Goal: Register for event/course

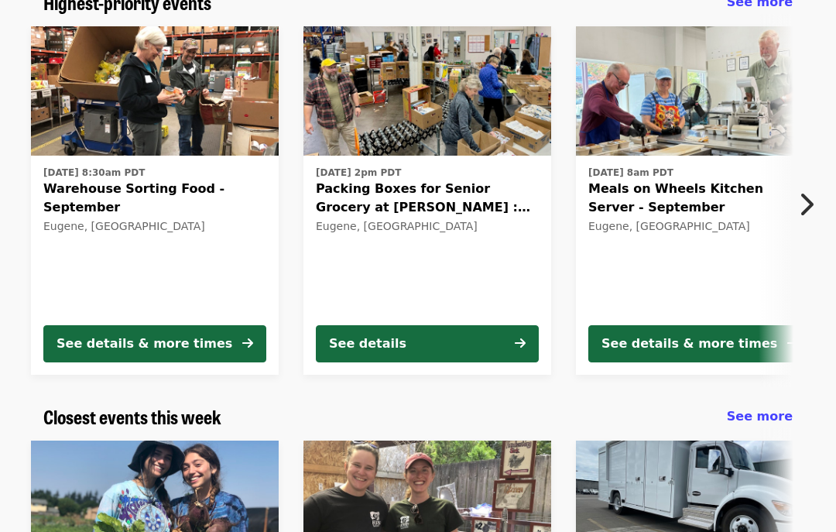
scroll to position [152, 0]
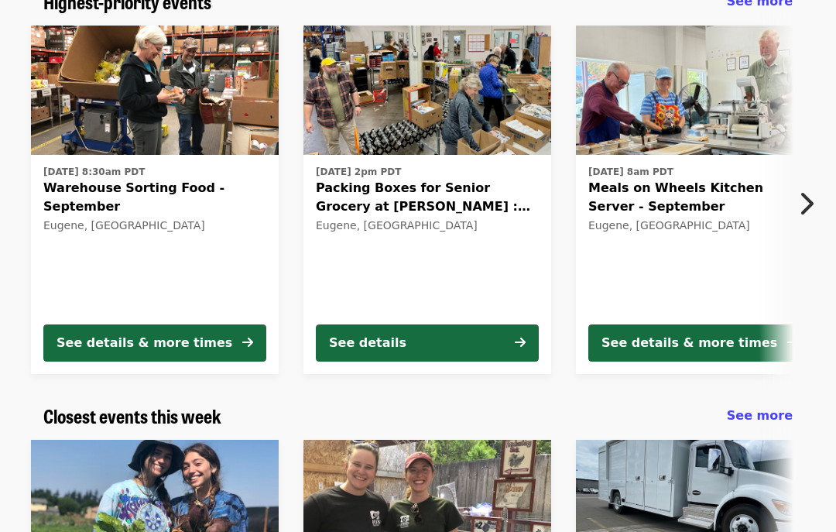
click at [809, 201] on icon "chevron-right icon" at bounding box center [805, 204] width 15 height 29
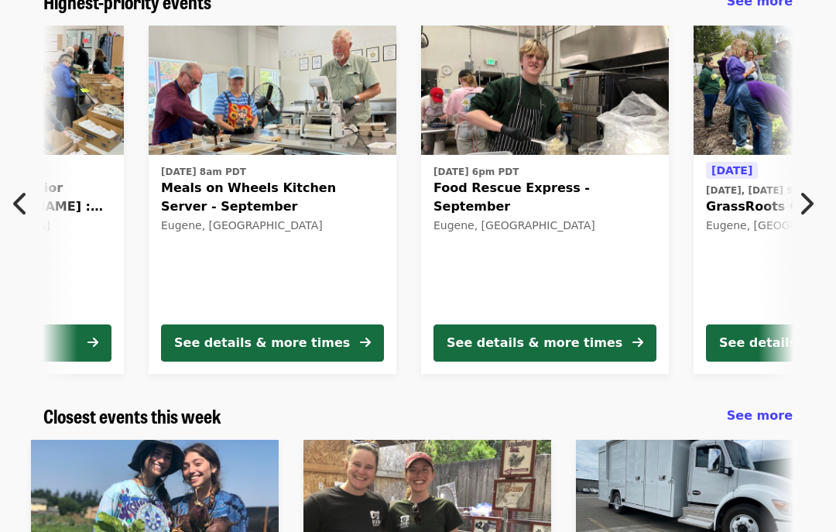
scroll to position [0, 552]
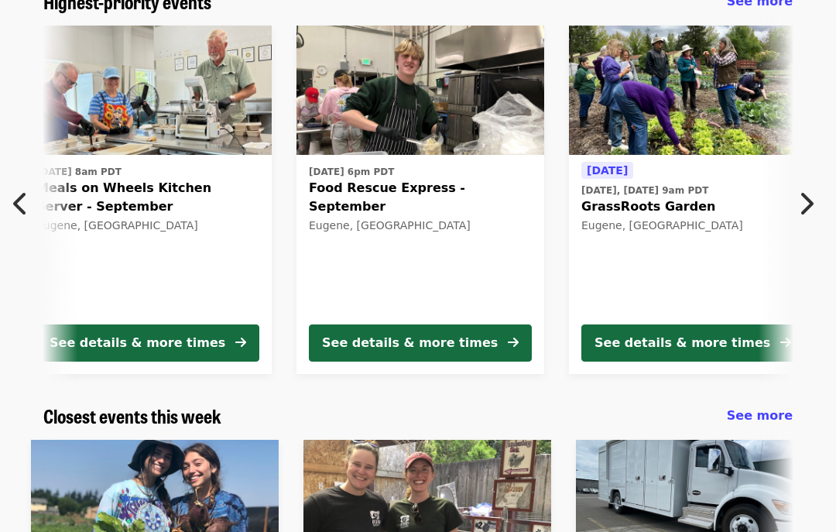
click at [812, 198] on icon "chevron-right icon" at bounding box center [805, 203] width 15 height 29
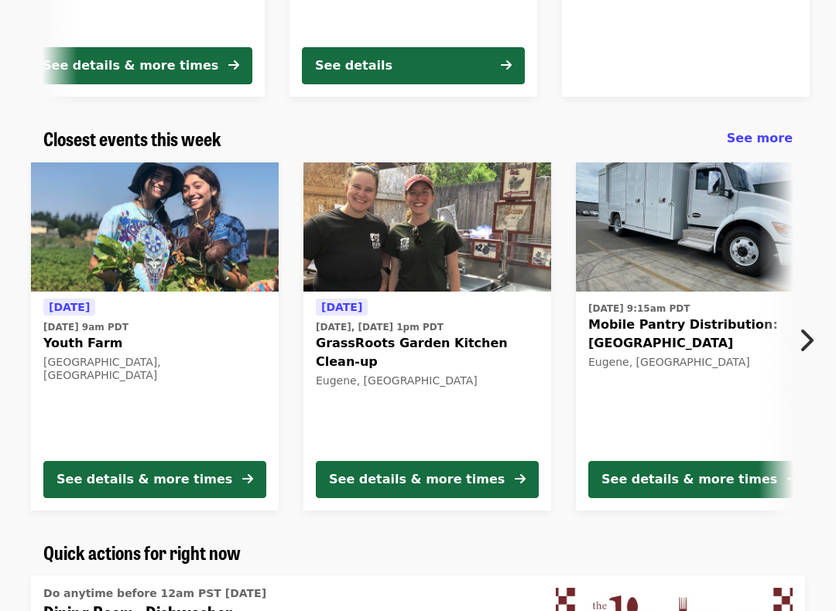
scroll to position [429, 0]
click at [806, 337] on icon "chevron-right icon" at bounding box center [805, 341] width 15 height 29
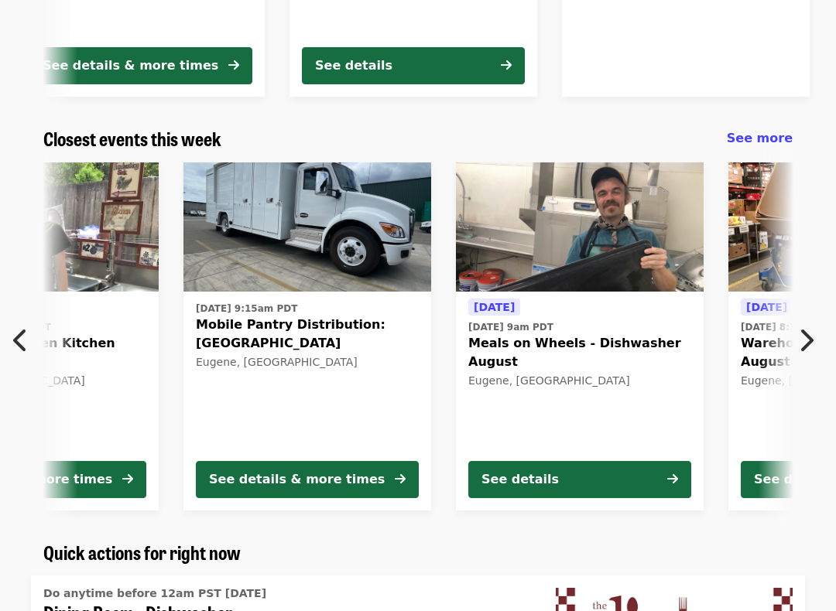
scroll to position [0, 552]
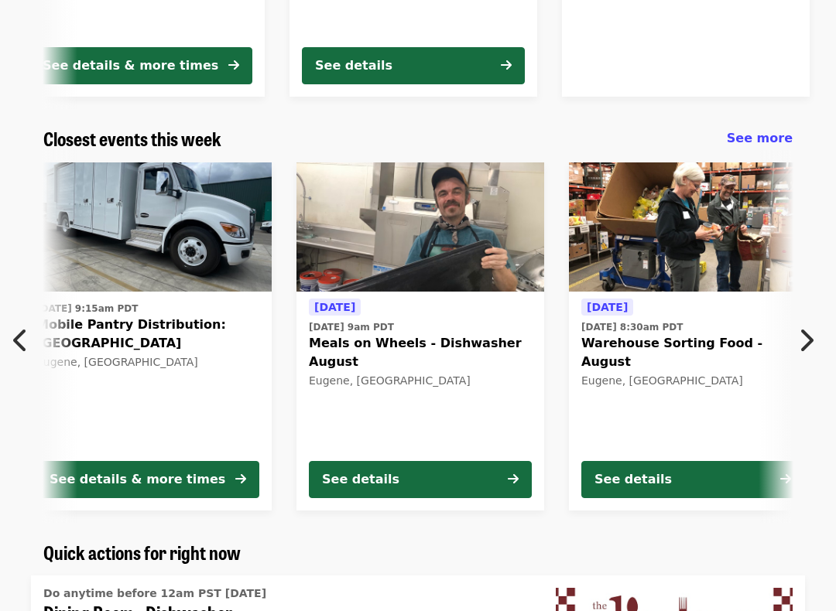
click at [807, 341] on icon "chevron-right icon" at bounding box center [805, 340] width 15 height 29
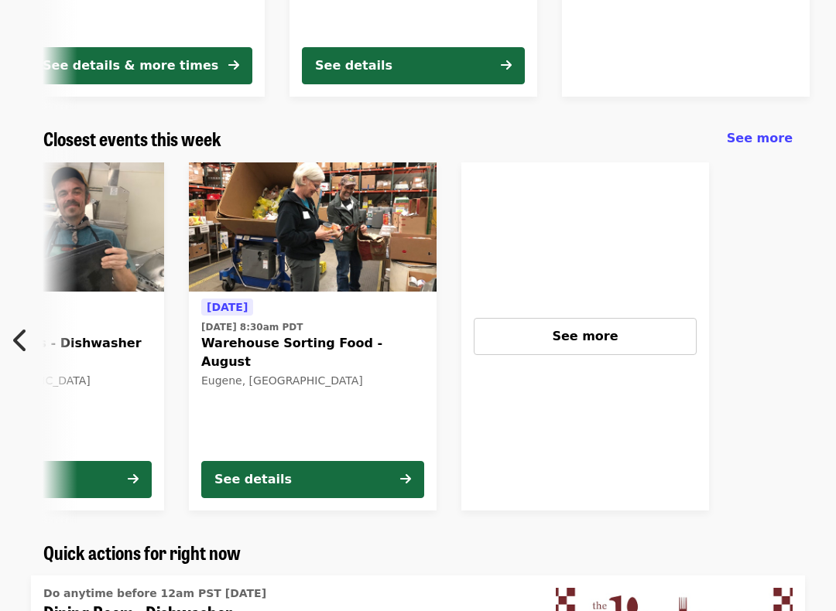
scroll to position [0, 1104]
click at [552, 335] on span "See more" at bounding box center [585, 336] width 66 height 15
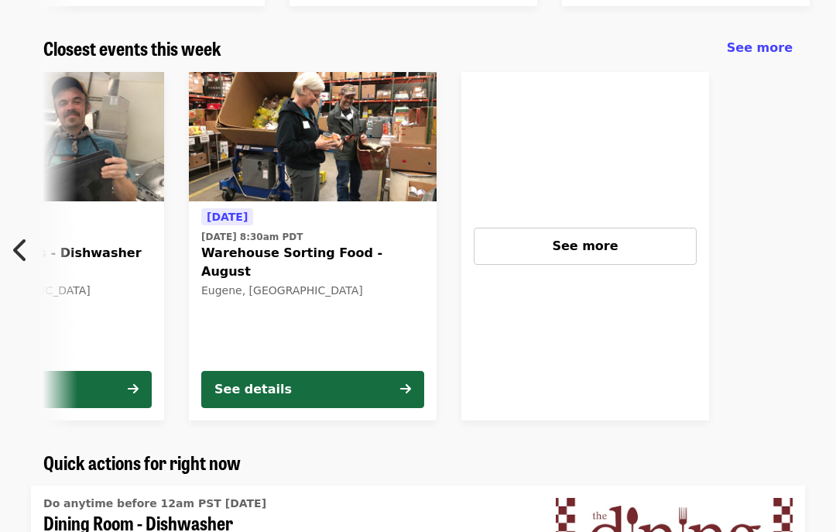
scroll to position [518, 0]
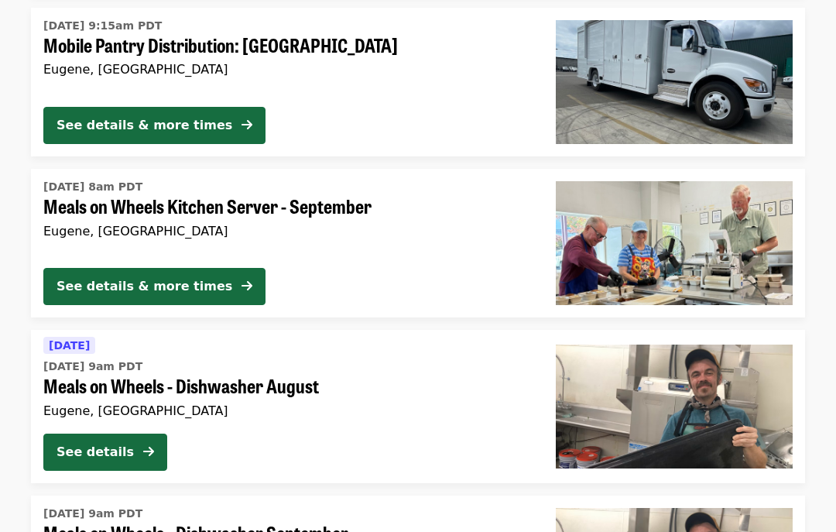
scroll to position [754, 0]
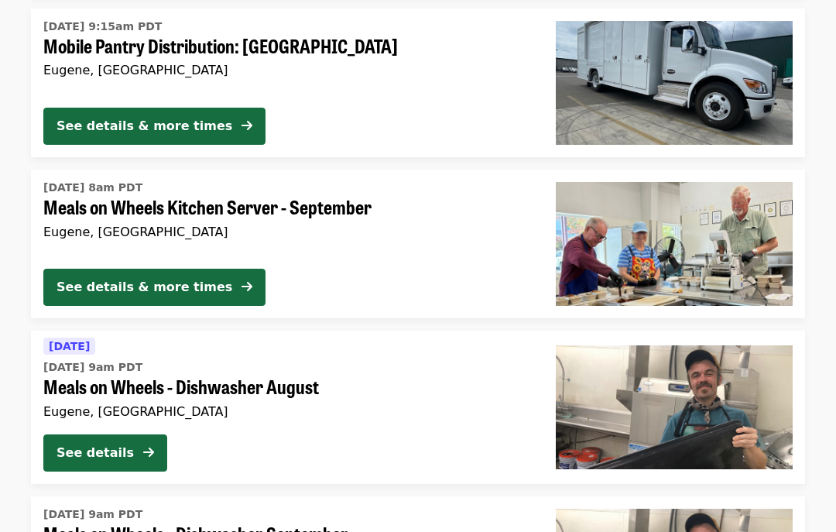
click at [204, 269] on button "See details & more times" at bounding box center [154, 287] width 222 height 37
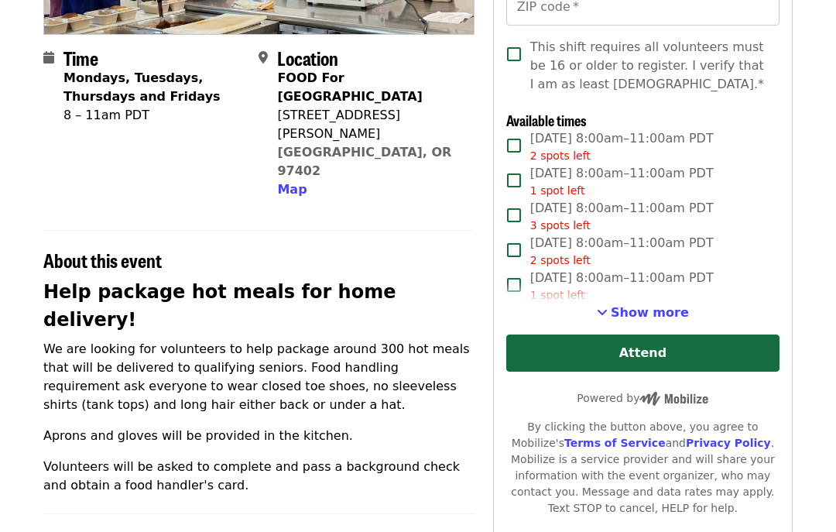
scroll to position [335, 0]
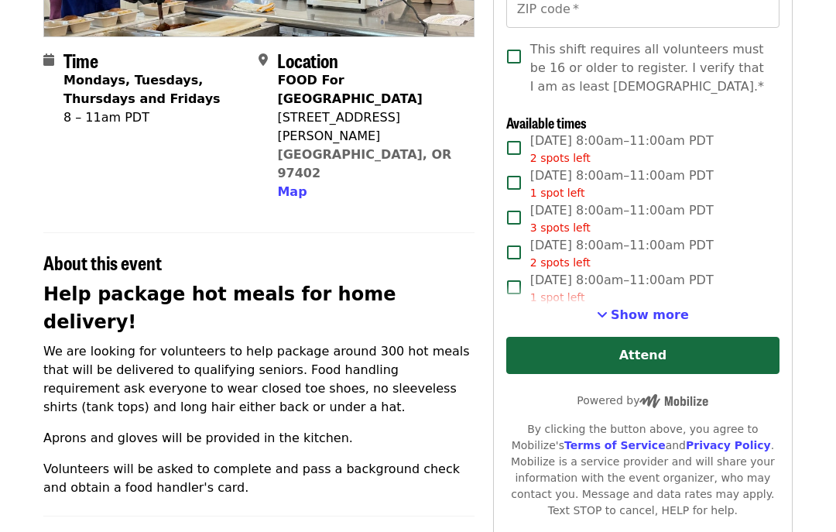
click at [806, 216] on article "Meals on Wheels Kitchen Server - September Highest Priority Volunteer Shift Tim…" at bounding box center [418, 402] width 836 height 1339
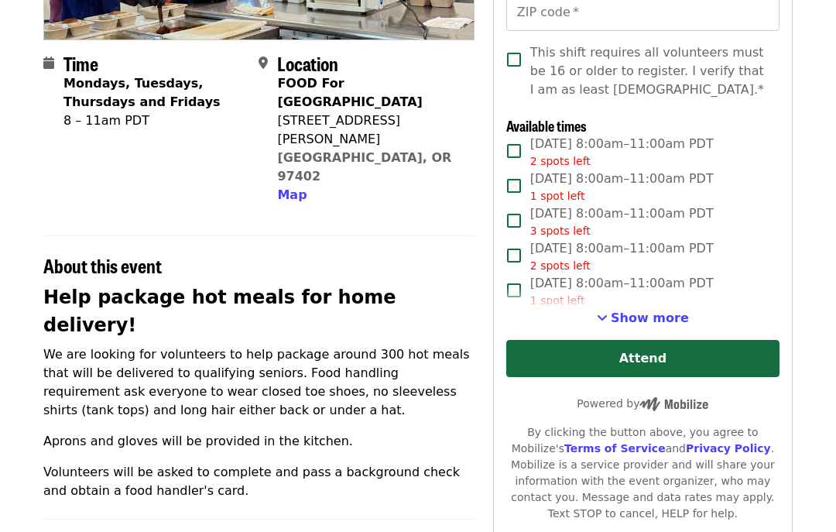
scroll to position [344, 0]
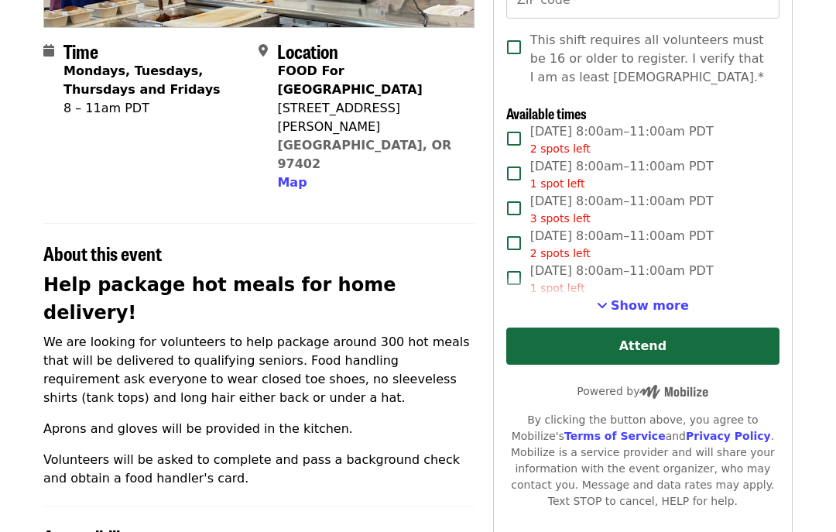
click at [653, 306] on span "Show more" at bounding box center [650, 306] width 78 height 15
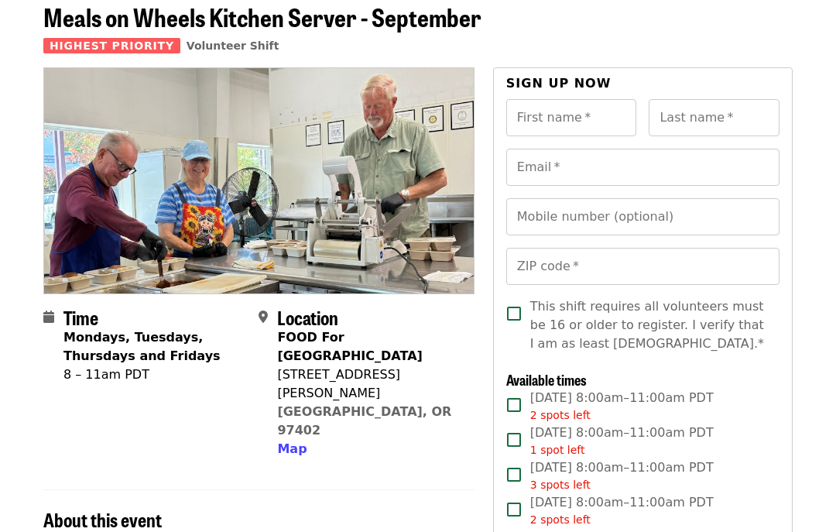
scroll to position [59, 0]
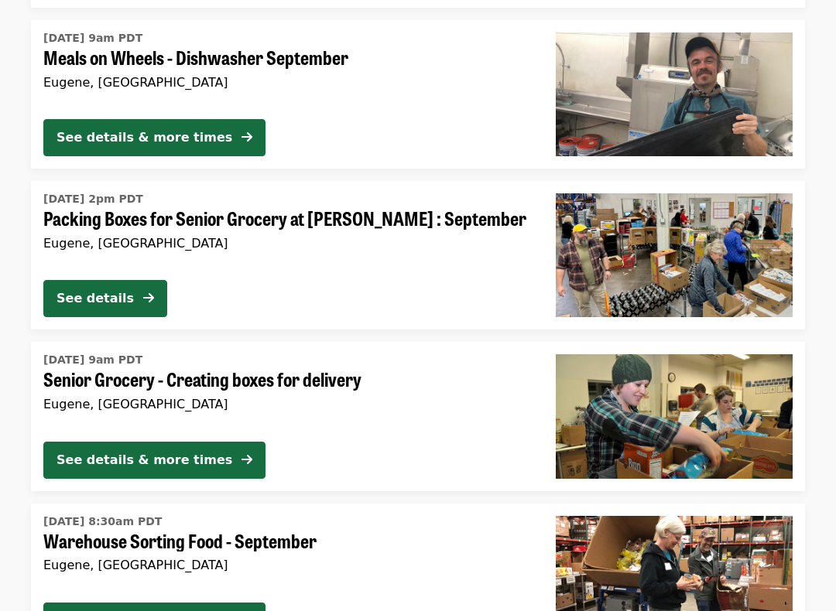
scroll to position [1231, 0]
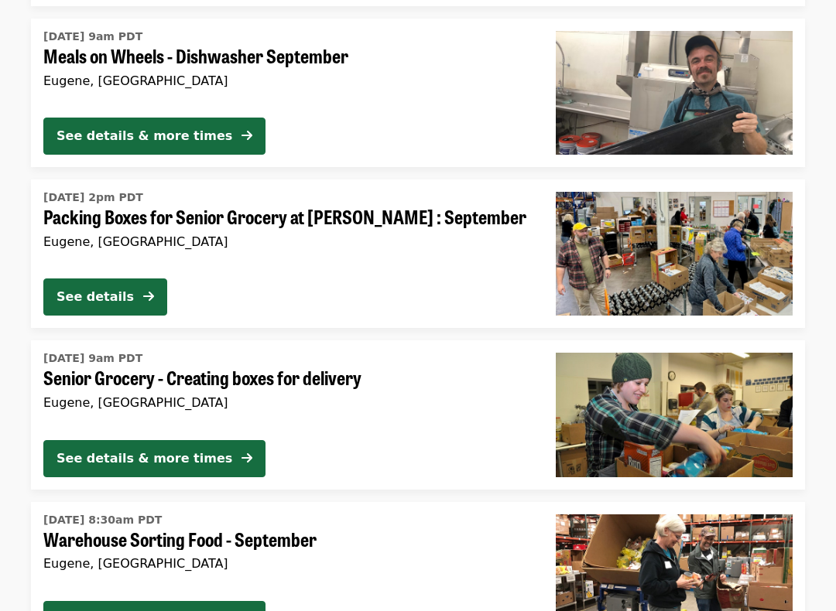
click at [135, 291] on button "See details" at bounding box center [105, 297] width 124 height 37
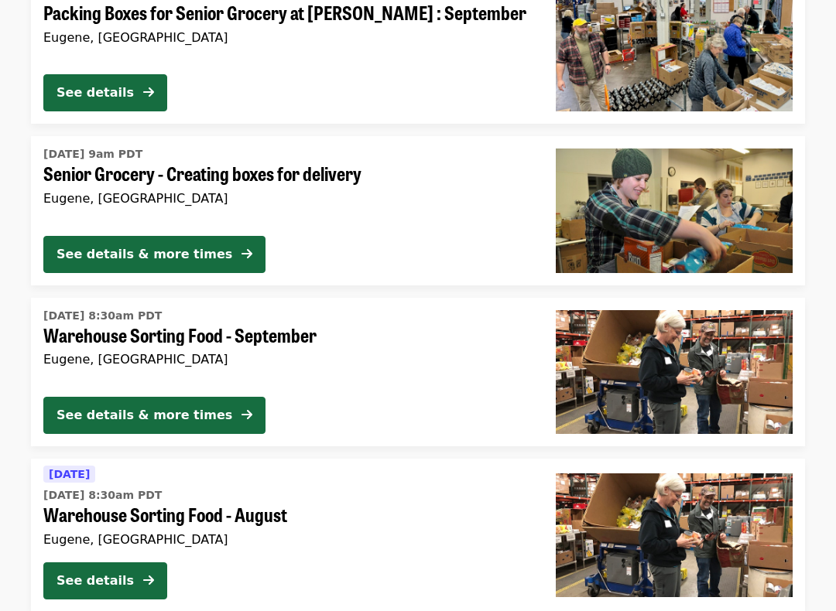
scroll to position [1435, 0]
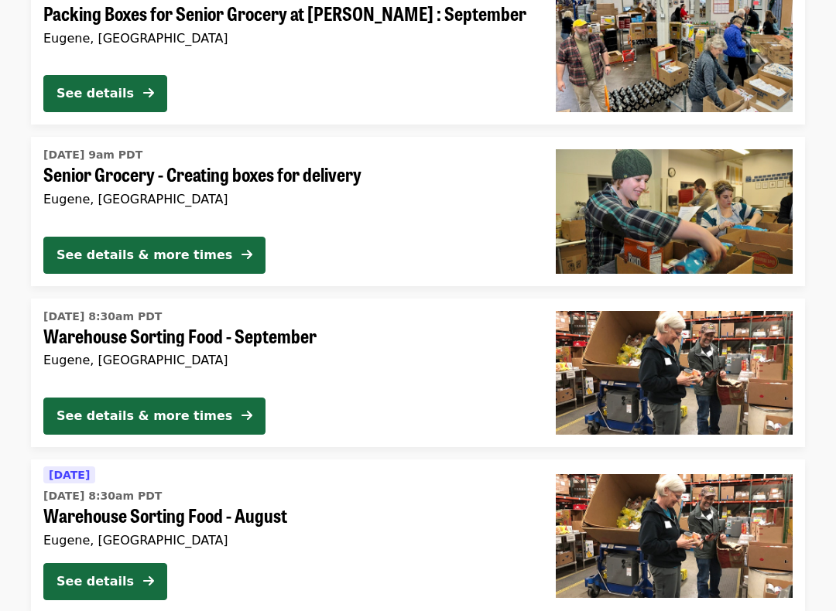
click at [241, 408] on span at bounding box center [246, 417] width 11 height 19
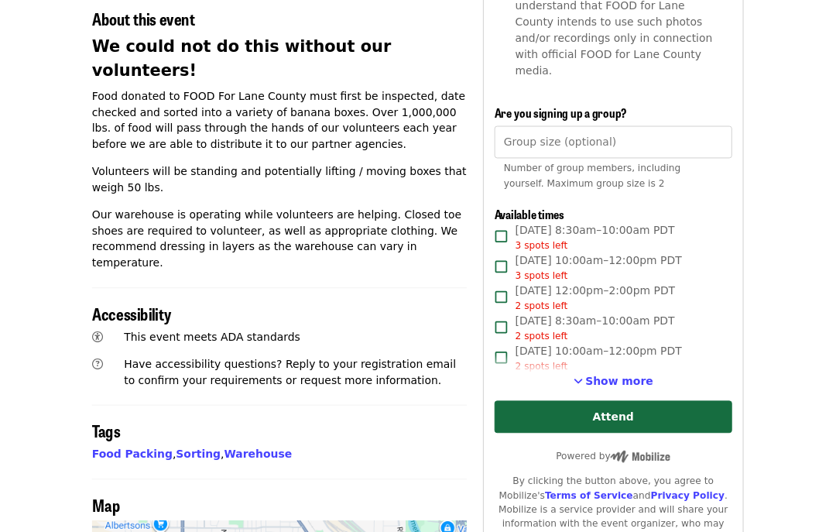
scroll to position [578, 0]
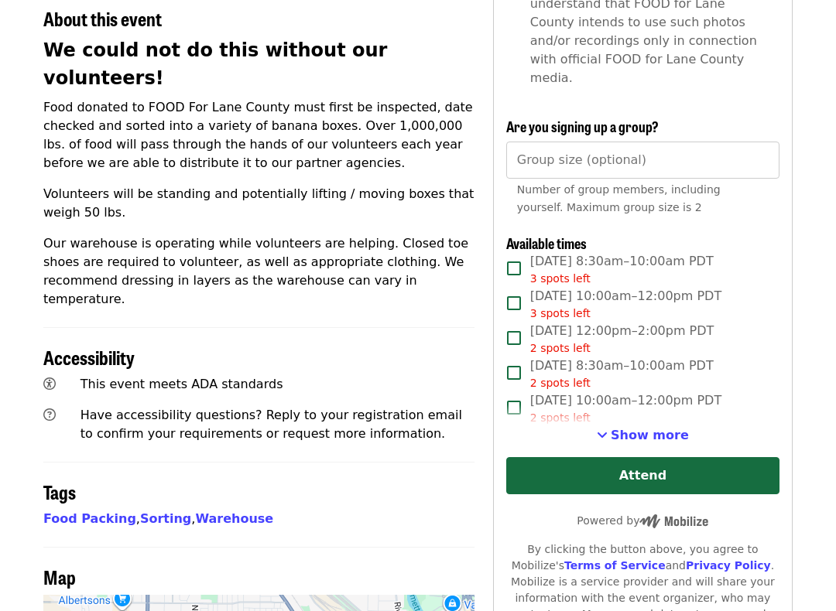
click at [809, 234] on article "Warehouse Sorting Food - September Highest Priority Volunteer Shift Time Weekda…" at bounding box center [418, 232] width 836 height 1485
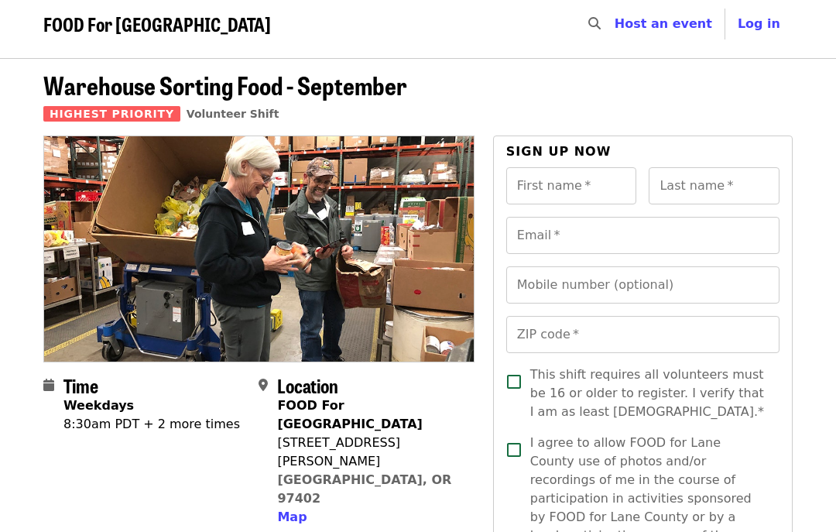
scroll to position [5, 0]
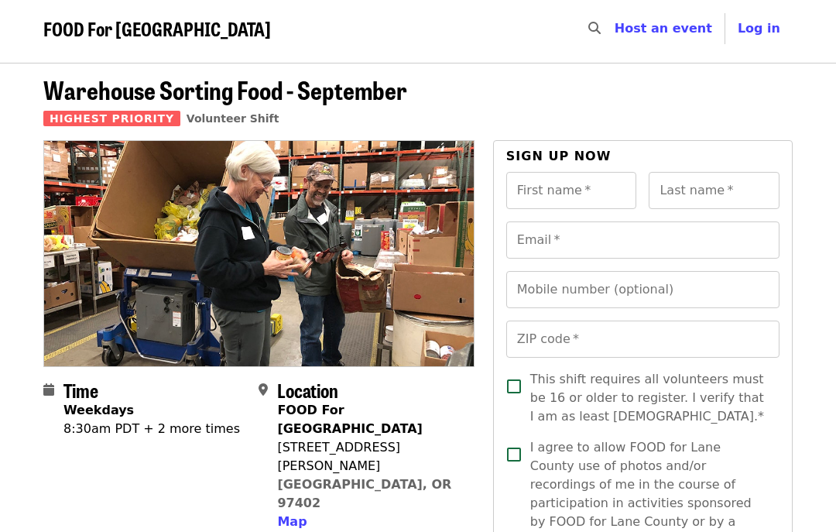
click at [611, 182] on input "First name   *" at bounding box center [571, 190] width 131 height 37
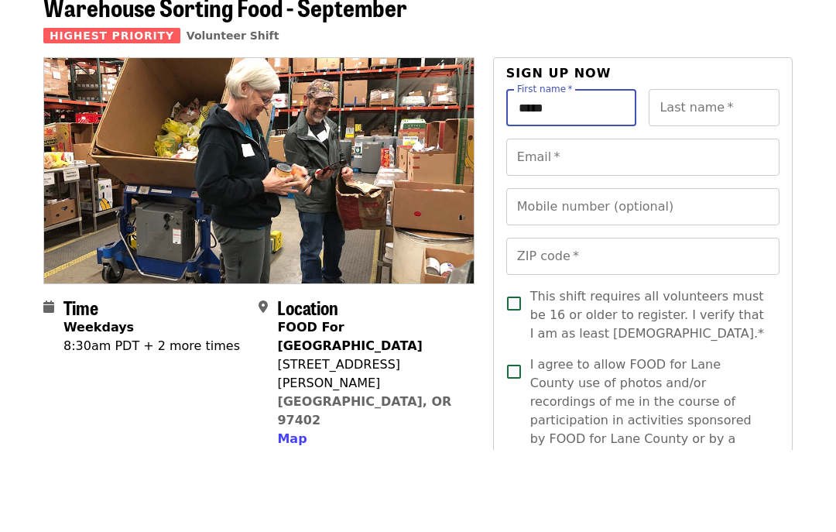
type input "*****"
click at [741, 172] on input "Last name   *" at bounding box center [714, 190] width 131 height 37
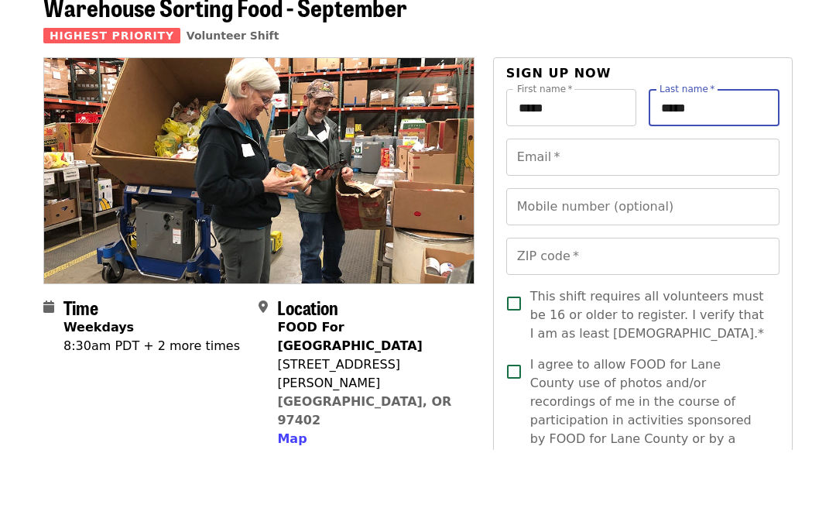
type input "*****"
click at [703, 221] on input "Email   *" at bounding box center [642, 239] width 273 height 37
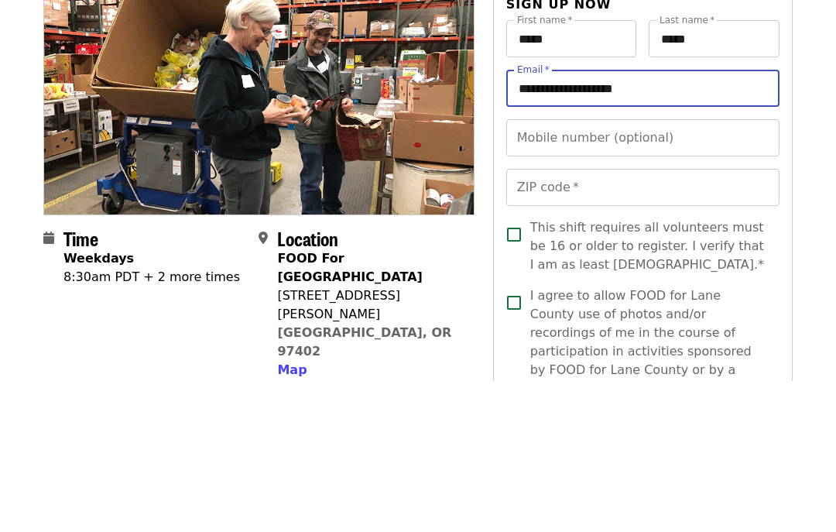
type input "**********"
click at [709, 271] on input "Mobile number (optional)" at bounding box center [642, 289] width 273 height 37
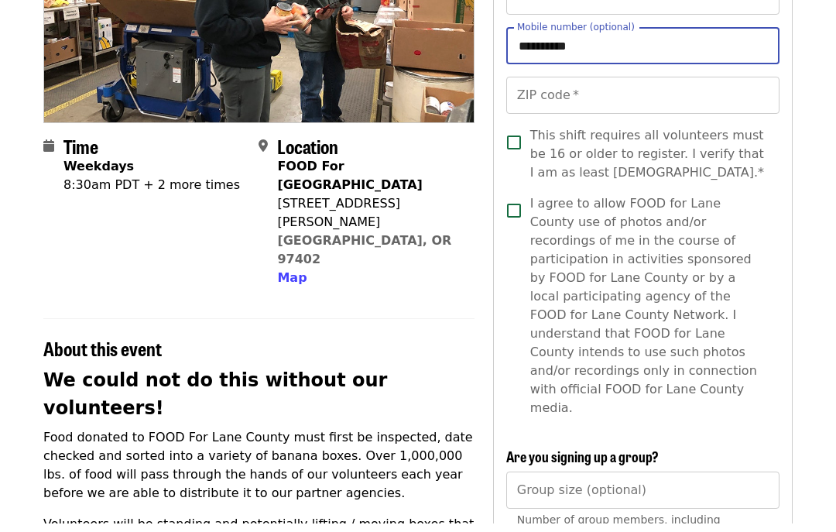
scroll to position [239, 0]
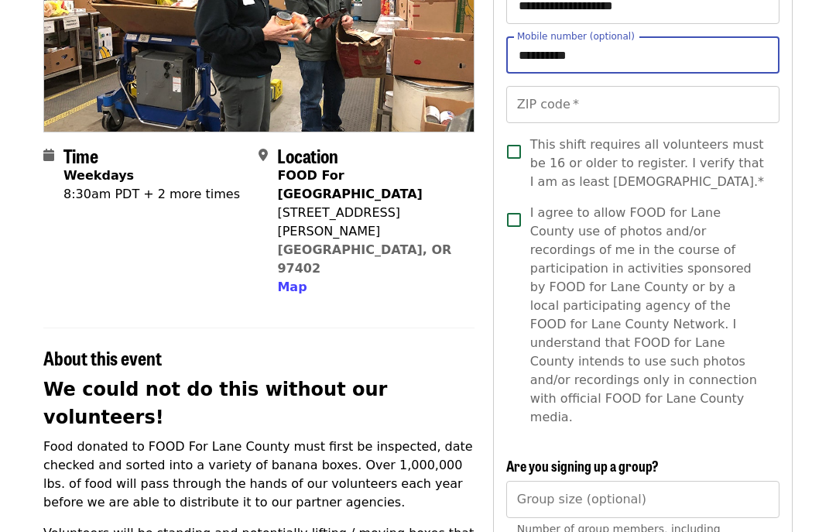
type input "**********"
click at [704, 96] on input "ZIP code   *" at bounding box center [642, 105] width 273 height 37
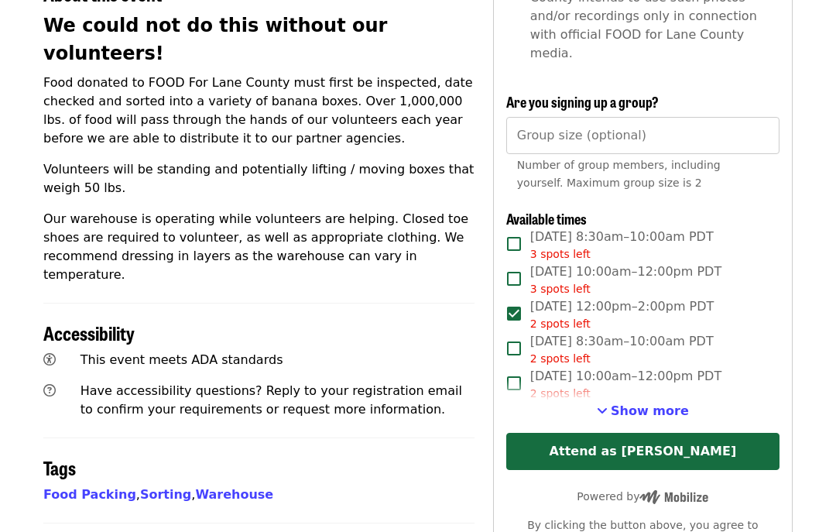
scroll to position [604, 0]
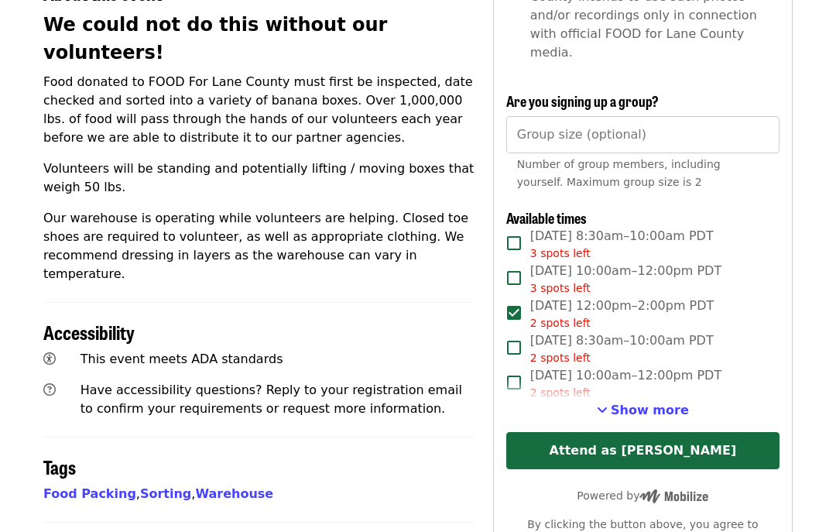
click at [670, 402] on span "Show more" at bounding box center [650, 409] width 78 height 15
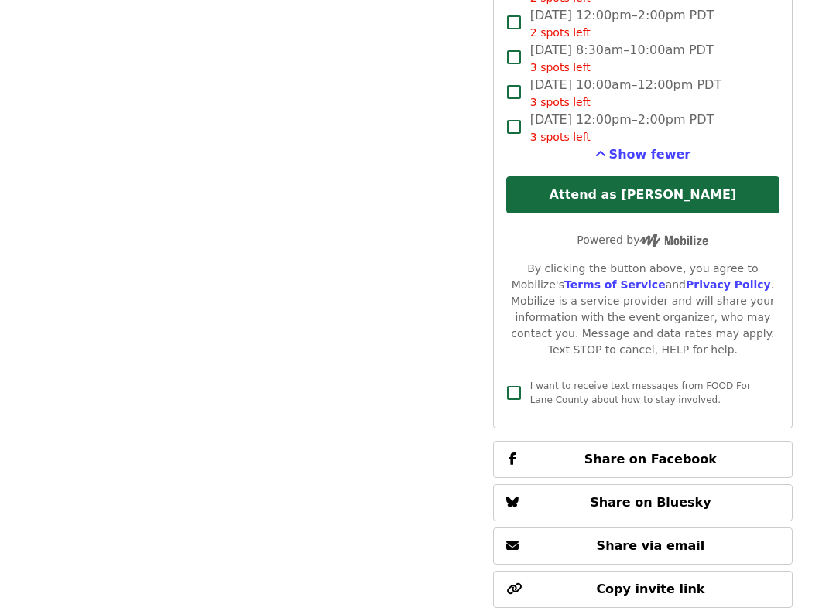
scroll to position [2615, 0]
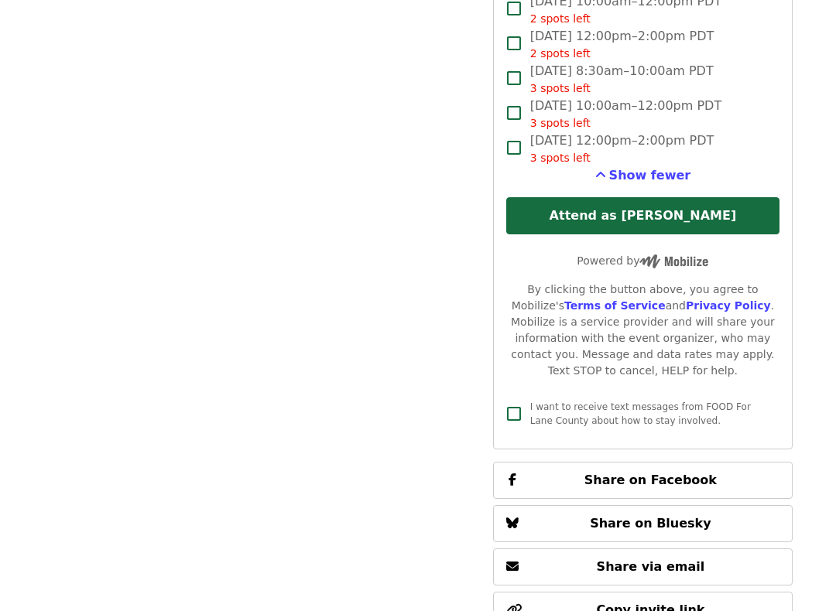
click at [684, 168] on span "Show fewer" at bounding box center [650, 175] width 82 height 15
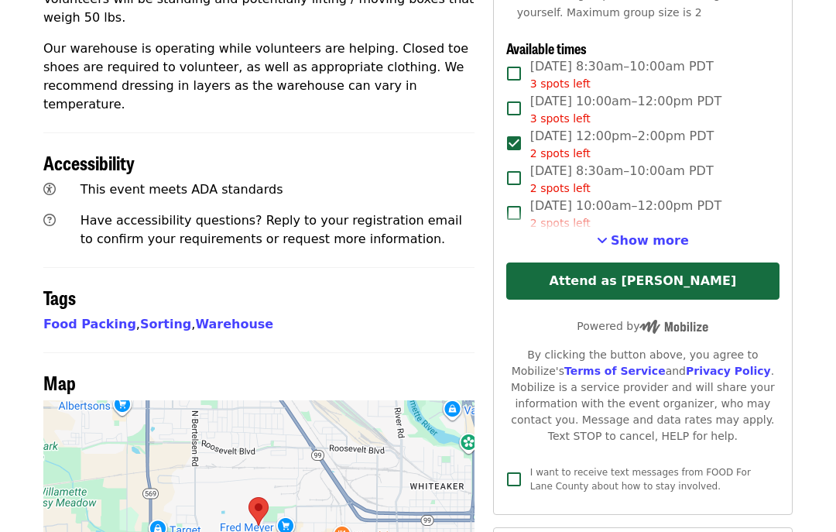
scroll to position [772, 0]
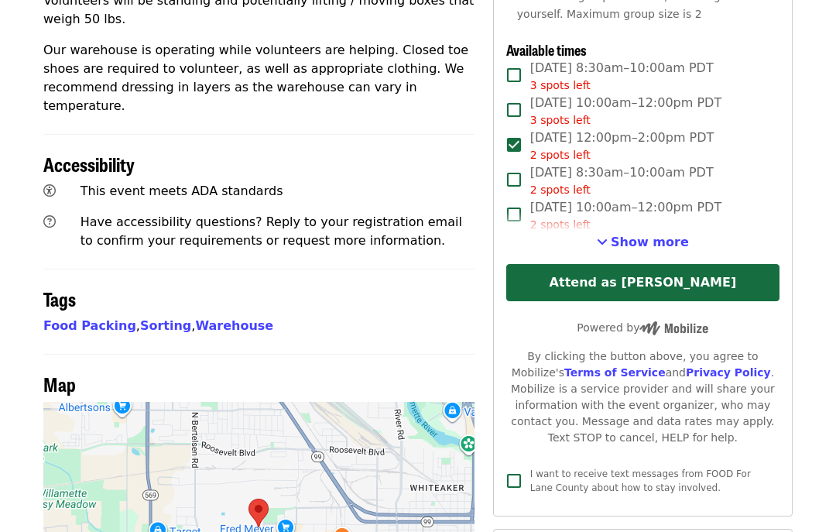
click at [662, 265] on button "Attend as [PERSON_NAME]" at bounding box center [642, 283] width 273 height 37
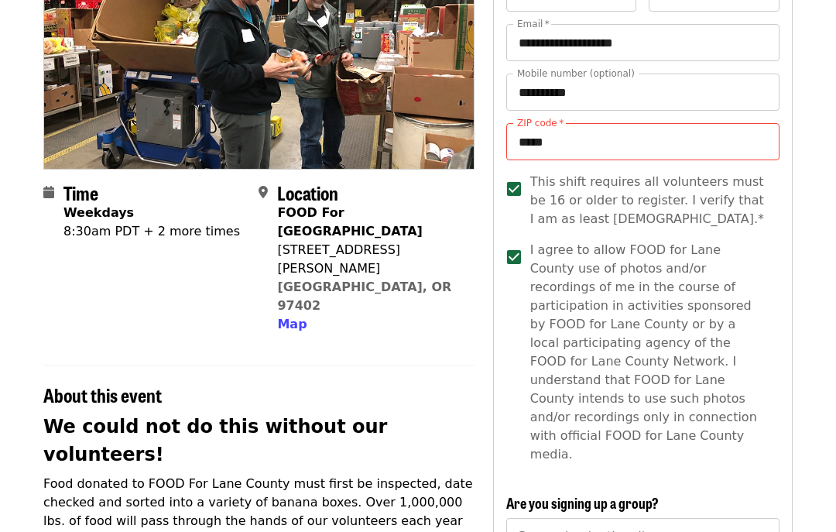
click at [587, 139] on input "*****" at bounding box center [642, 142] width 273 height 37
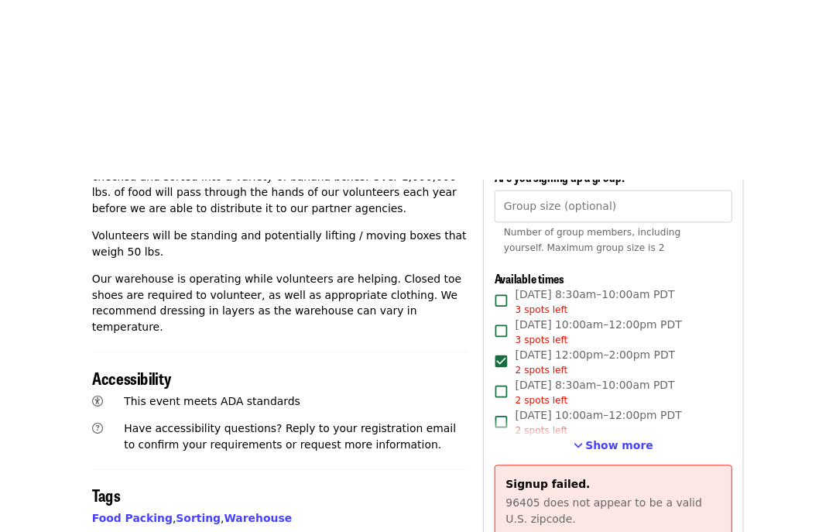
scroll to position [709, 0]
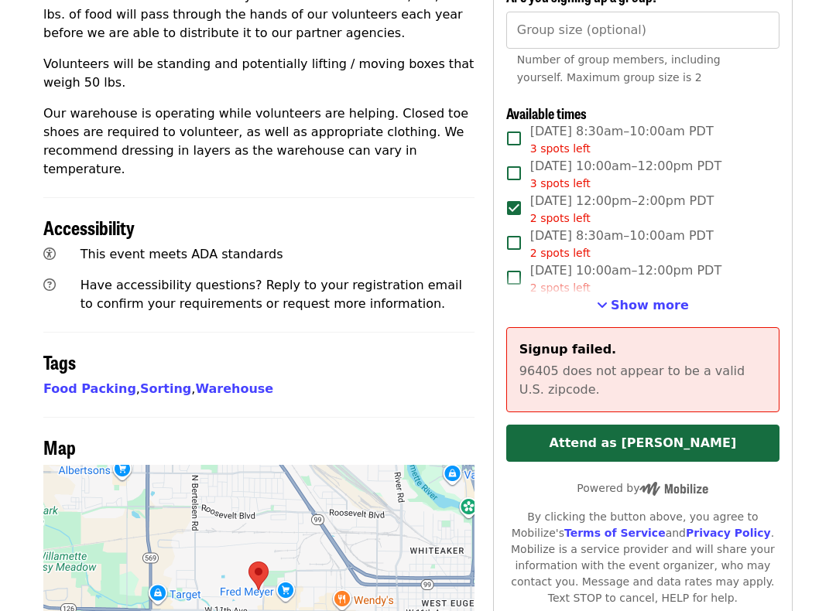
type input "*****"
click at [670, 425] on button "Attend as [PERSON_NAME]" at bounding box center [642, 443] width 273 height 37
